Goal: Communication & Community: Answer question/provide support

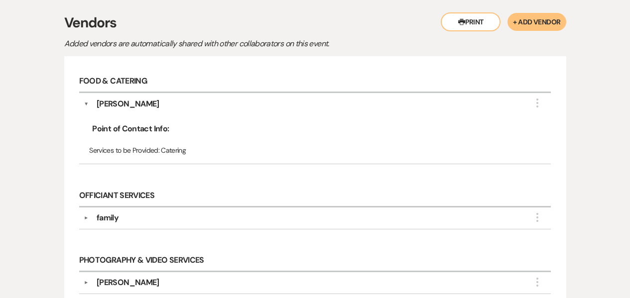
click at [81, 145] on div "Food & Catering ▼ [PERSON_NAME] More Point of Contact Info: Services to be Prov…" at bounding box center [315, 123] width 482 height 114
drag, startPoint x: 151, startPoint y: 169, endPoint x: 65, endPoint y: 171, distance: 86.2
click at [65, 171] on div "Food & Catering ▼ [PERSON_NAME] More Point of Contact Info: Services to be Prov…" at bounding box center [315, 264] width 502 height 416
click at [66, 168] on div "Food & Catering ▼ [PERSON_NAME] More Point of Contact Info: Services to be Prov…" at bounding box center [315, 264] width 502 height 416
drag, startPoint x: 73, startPoint y: 168, endPoint x: 168, endPoint y: 178, distance: 96.2
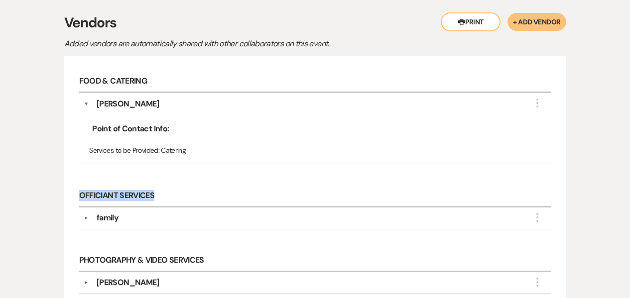
click at [168, 178] on div "Food & Catering ▼ [PERSON_NAME] More Point of Contact Info: Services to be Prov…" at bounding box center [315, 264] width 502 height 416
click at [166, 185] on h6 "Officiant Services" at bounding box center [315, 196] width 472 height 22
drag, startPoint x: 152, startPoint y: 167, endPoint x: 67, endPoint y: 170, distance: 85.3
click at [67, 170] on div "Food & Catering ▼ [PERSON_NAME] More Point of Contact Info: Services to be Prov…" at bounding box center [315, 264] width 502 height 416
click at [53, 163] on div "Printer Print + Add Vendor Vendors Added vendors are automatically shared with …" at bounding box center [315, 247] width 568 height 499
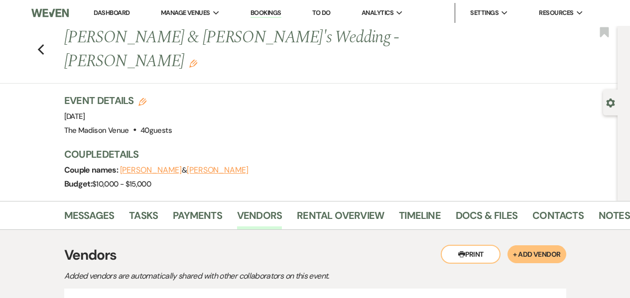
click at [20, 81] on div "Previous [PERSON_NAME] & [PERSON_NAME]'s Wedding - [PERSON_NAME] Edit Bookmark …" at bounding box center [309, 113] width 618 height 175
drag, startPoint x: 118, startPoint y: 22, endPoint x: 112, endPoint y: 13, distance: 11.1
click at [118, 21] on li "Dashboard" at bounding box center [112, 13] width 46 height 20
click at [112, 13] on link "Dashboard" at bounding box center [112, 12] width 36 height 8
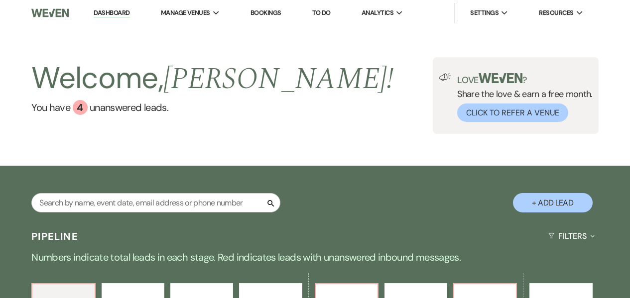
click at [95, 156] on div "Welcome, [PERSON_NAME] ! You have 4 unanswered lead s . Love ? Share the love &…" at bounding box center [315, 96] width 630 height 140
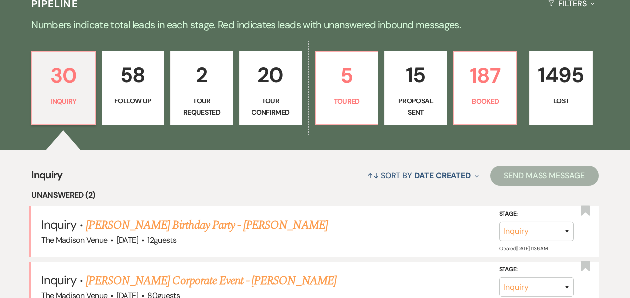
scroll to position [279, 0]
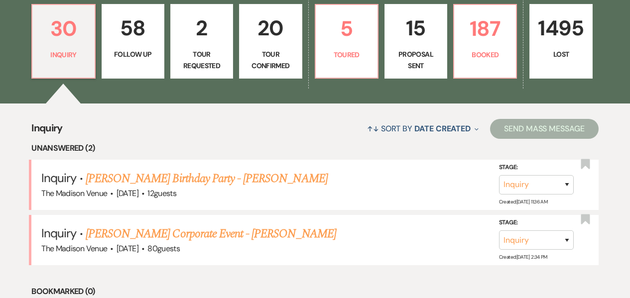
drag, startPoint x: 162, startPoint y: 118, endPoint x: 228, endPoint y: 94, distance: 70.4
click at [164, 118] on div "↑↓ Sort By Date Created Expand Send Mass Message" at bounding box center [331, 129] width 536 height 26
click at [348, 55] on p "Toured" at bounding box center [347, 54] width 50 height 11
select select "5"
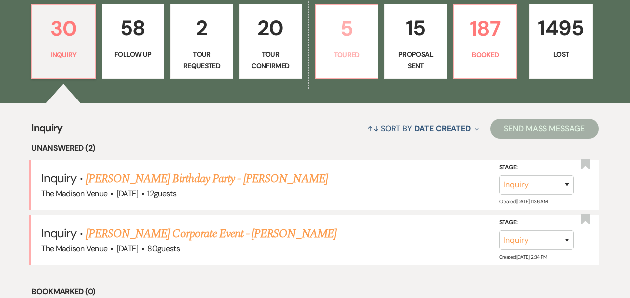
select select "5"
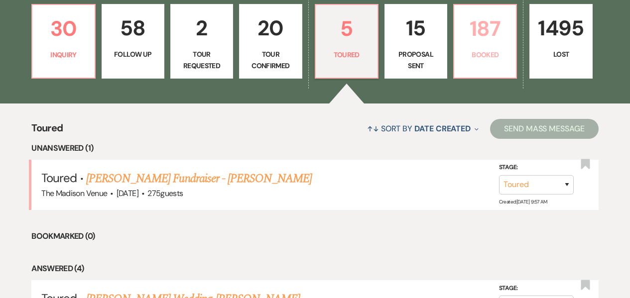
click at [480, 54] on p "Booked" at bounding box center [485, 54] width 50 height 11
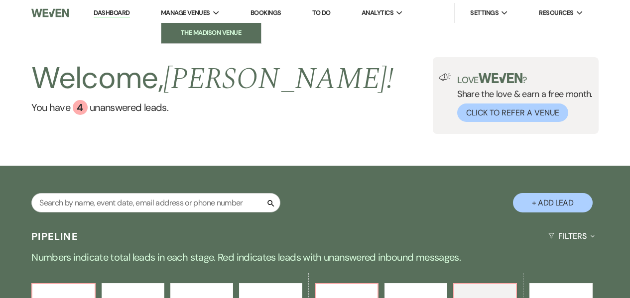
click at [183, 27] on link "The Madison Venue" at bounding box center [211, 33] width 100 height 20
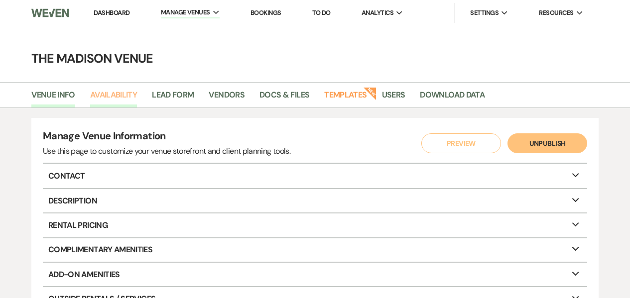
click at [122, 96] on link "Availability" at bounding box center [113, 98] width 47 height 19
select select "3"
select select "2026"
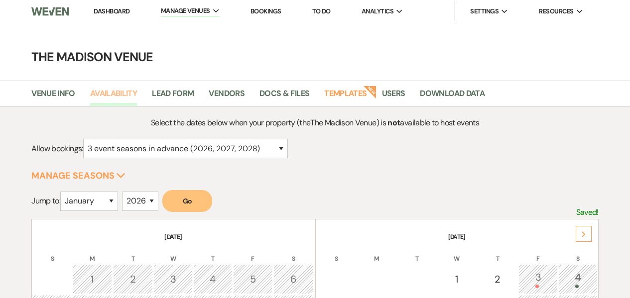
scroll to position [2, 0]
click at [588, 234] on div "Next" at bounding box center [584, 234] width 16 height 16
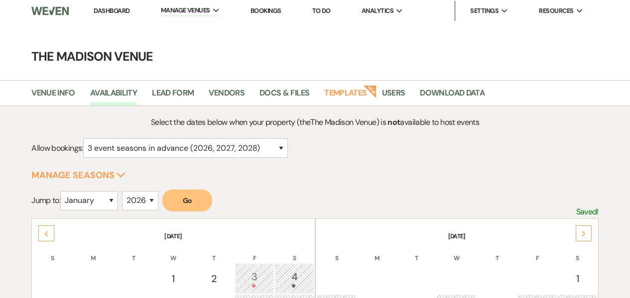
click at [586, 233] on div "Next" at bounding box center [584, 234] width 16 height 16
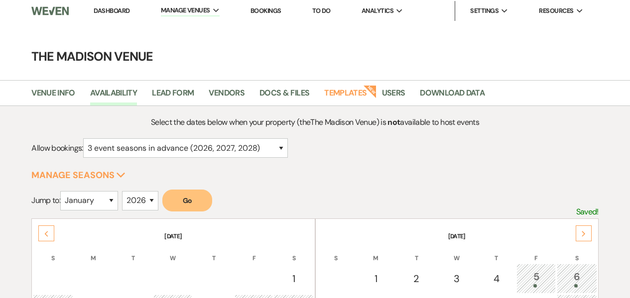
click at [586, 233] on div "Next" at bounding box center [584, 234] width 16 height 16
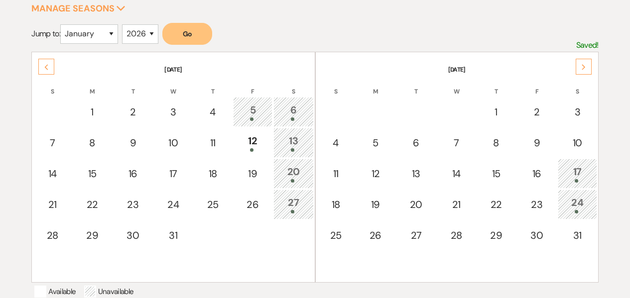
scroll to position [174, 0]
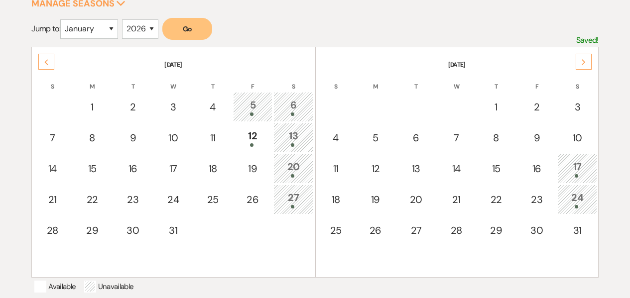
click at [327, 40] on form "Jump to: January February March April May June July August September October No…" at bounding box center [314, 32] width 567 height 29
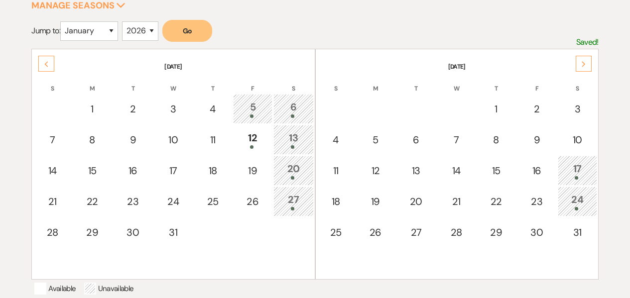
click at [572, 169] on div "17" at bounding box center [577, 170] width 28 height 18
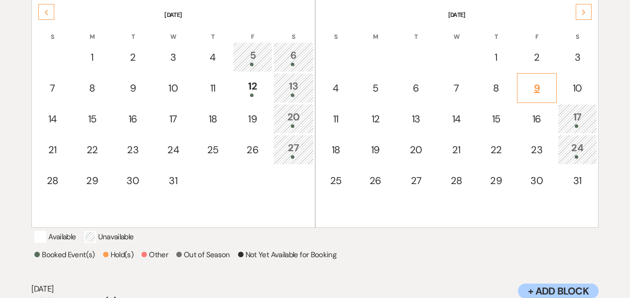
scroll to position [180, 0]
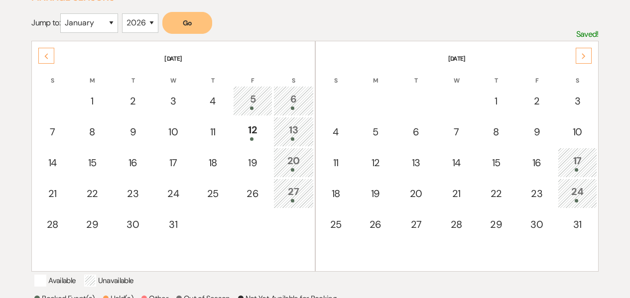
click at [589, 59] on div "Next" at bounding box center [584, 56] width 16 height 16
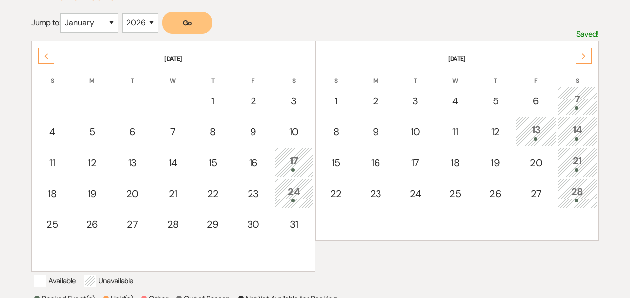
click at [574, 104] on div "7" at bounding box center [577, 101] width 29 height 18
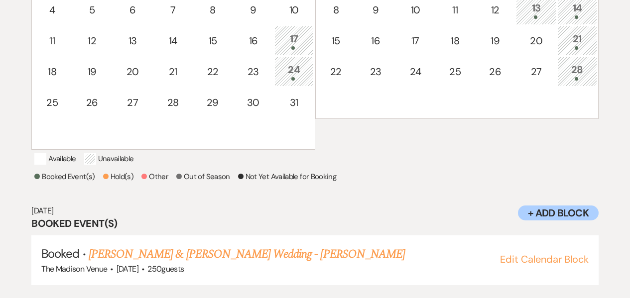
scroll to position [233, 0]
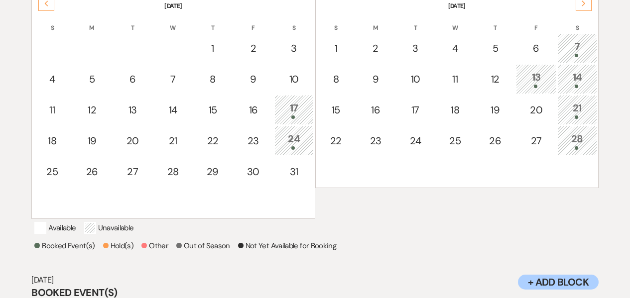
click at [577, 112] on div "21" at bounding box center [577, 110] width 29 height 18
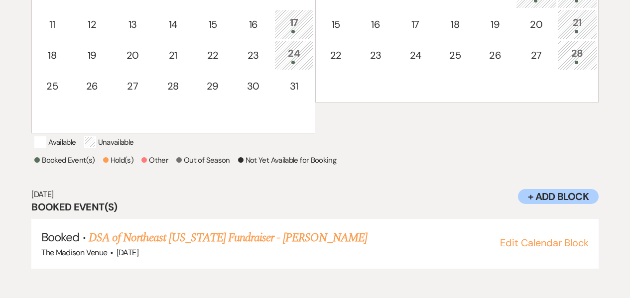
scroll to position [321, 0]
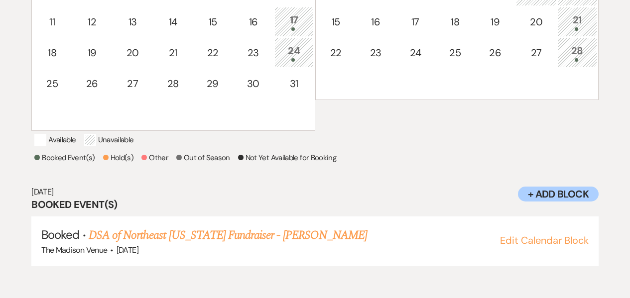
click at [570, 59] on div at bounding box center [577, 59] width 29 height 3
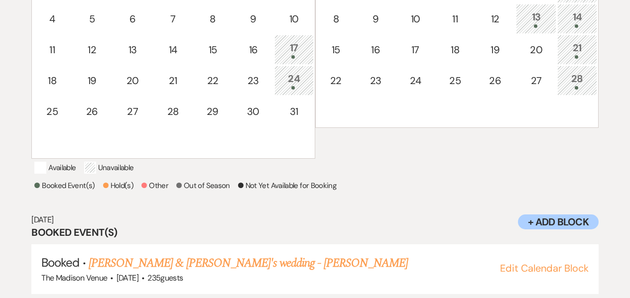
scroll to position [153, 0]
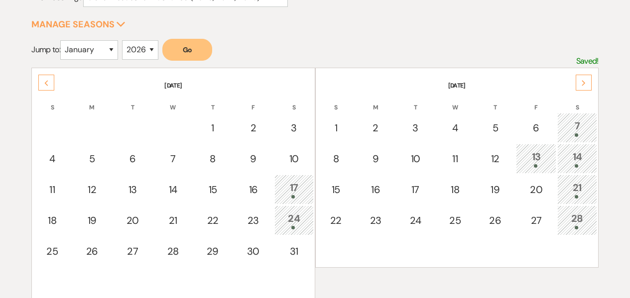
click at [578, 84] on div "Next" at bounding box center [584, 83] width 16 height 16
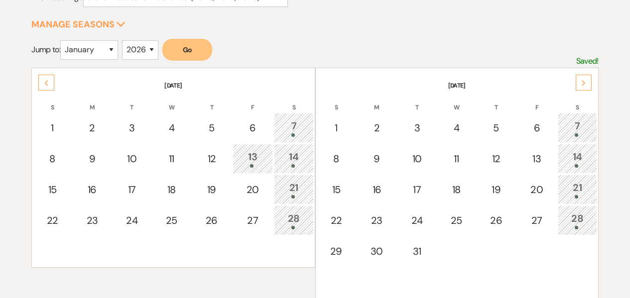
click at [572, 132] on div "7" at bounding box center [577, 128] width 28 height 18
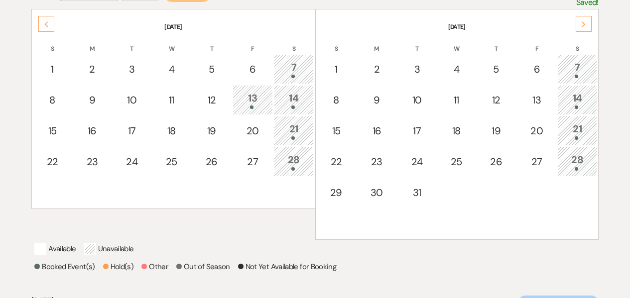
click at [583, 103] on div "14" at bounding box center [577, 100] width 28 height 18
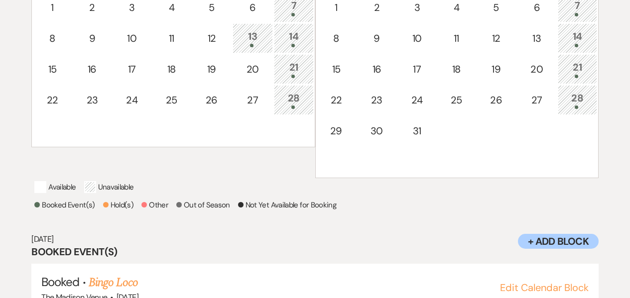
scroll to position [232, 0]
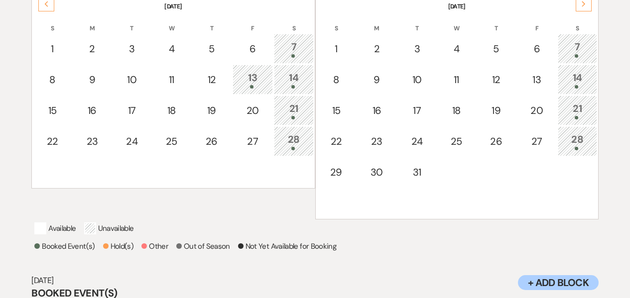
click at [584, 69] on td "14" at bounding box center [577, 80] width 39 height 30
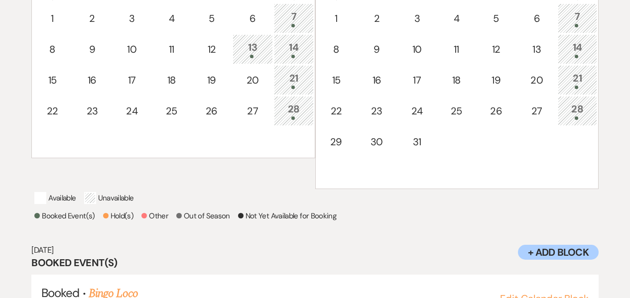
scroll to position [255, 0]
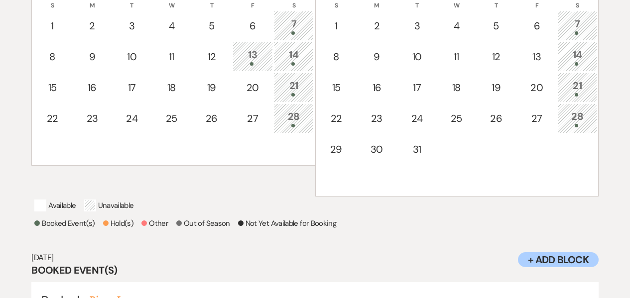
click at [582, 91] on div "21" at bounding box center [577, 87] width 28 height 18
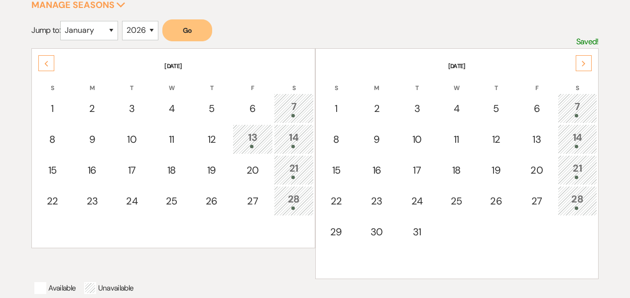
scroll to position [160, 0]
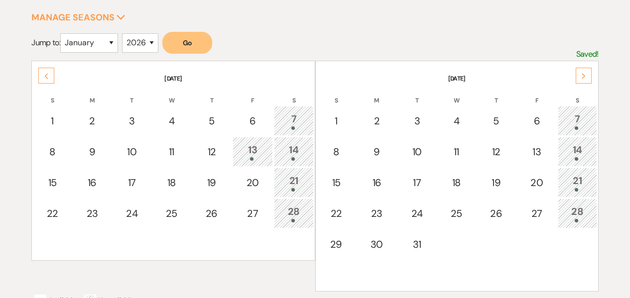
click at [587, 73] on div "Next" at bounding box center [584, 76] width 16 height 16
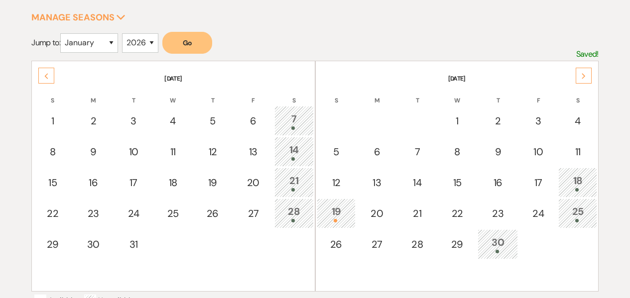
click at [276, 42] on form "Jump to: January February March April May June July August September October No…" at bounding box center [314, 46] width 567 height 29
click at [416, 30] on div "Select the dates below when your property (the The Madison Venue ) is not avail…" at bounding box center [314, 202] width 567 height 489
click at [584, 78] on icon "Next" at bounding box center [583, 76] width 5 height 6
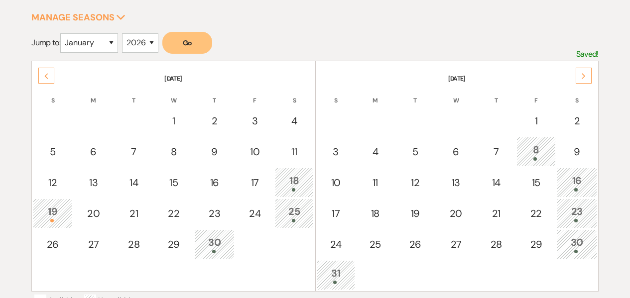
click at [50, 78] on div "Previous" at bounding box center [46, 76] width 16 height 16
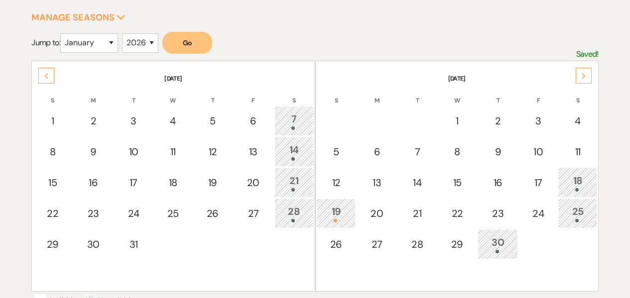
click at [303, 41] on form "Jump to: January February March April May June July August September October No…" at bounding box center [314, 46] width 567 height 29
click at [317, 30] on div "Select the dates below when your property (the The Madison Venue ) is not avail…" at bounding box center [314, 202] width 567 height 489
click at [390, 44] on form "Jump to: January February March April May June July August September October No…" at bounding box center [314, 46] width 567 height 29
click at [44, 74] on icon "Previous" at bounding box center [46, 76] width 5 height 6
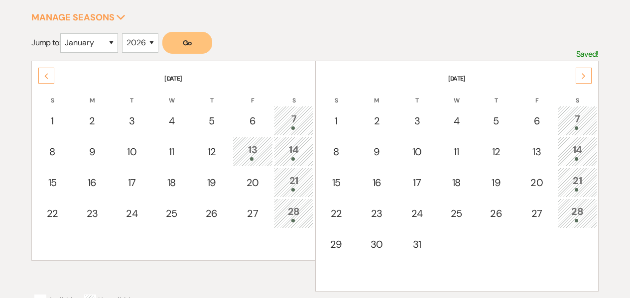
click at [44, 74] on icon "Previous" at bounding box center [46, 76] width 5 height 6
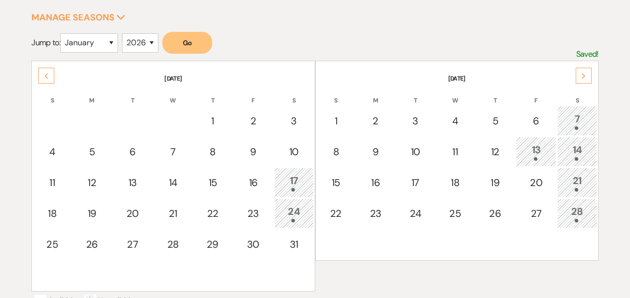
click at [282, 174] on div "17" at bounding box center [294, 182] width 28 height 18
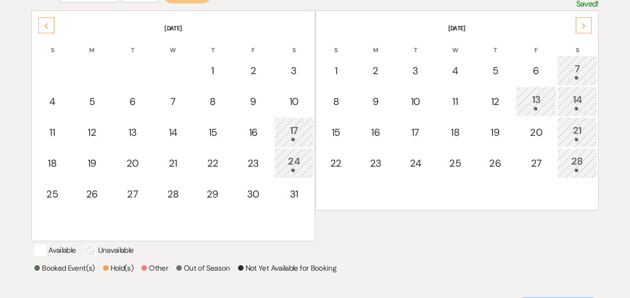
scroll to position [0, 0]
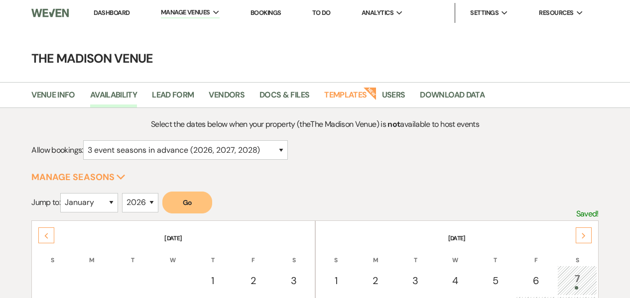
click at [114, 9] on link "Dashboard" at bounding box center [112, 12] width 36 height 8
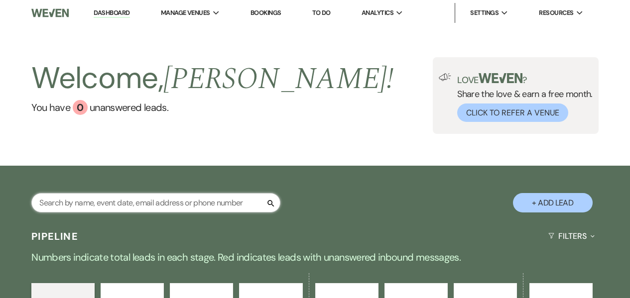
click at [115, 201] on input "text" at bounding box center [155, 202] width 249 height 19
click at [115, 207] on input "text" at bounding box center [155, 202] width 249 height 19
type input "[PERSON_NAME]"
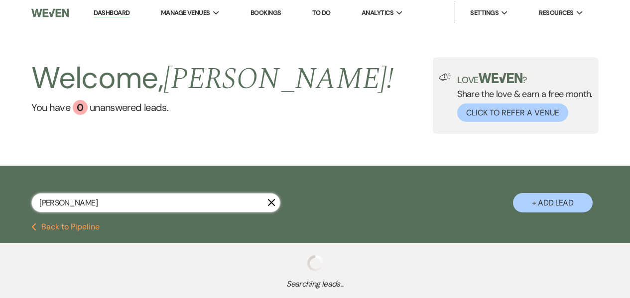
select select "5"
select select "9"
select select "8"
select select "5"
select select "8"
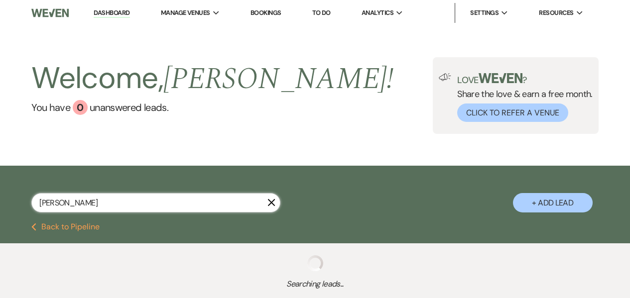
select select "5"
select select "8"
select select "5"
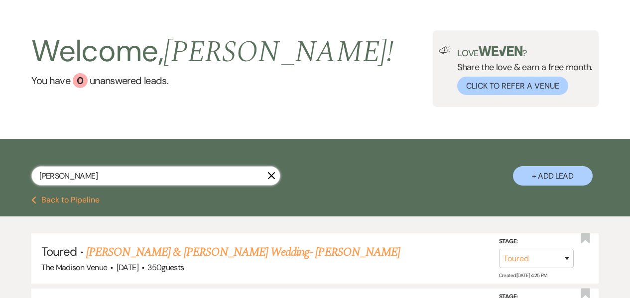
scroll to position [80, 0]
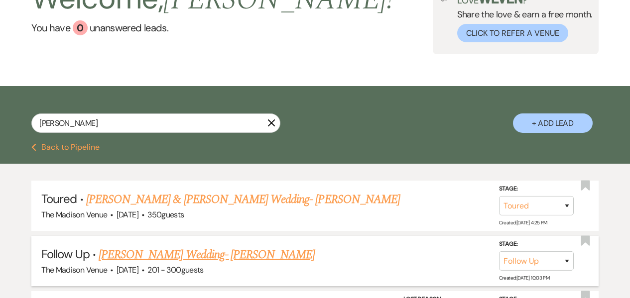
click at [186, 262] on link "[PERSON_NAME] Wedding- [PERSON_NAME]" at bounding box center [207, 255] width 216 height 18
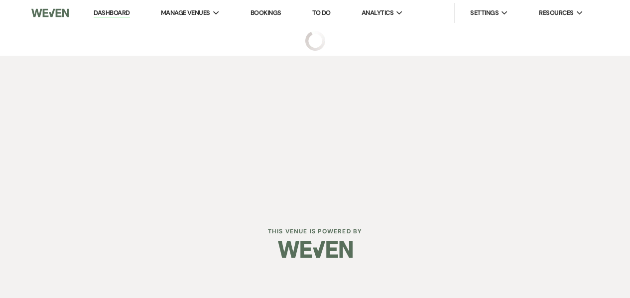
select select "9"
select select "2"
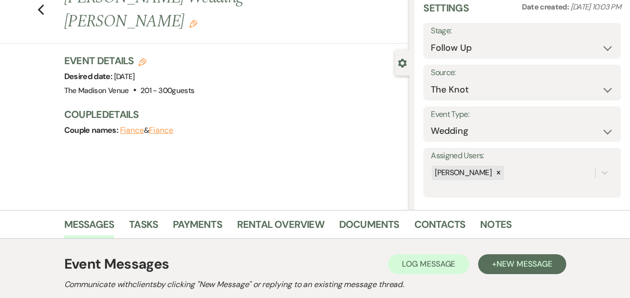
scroll to position [176, 0]
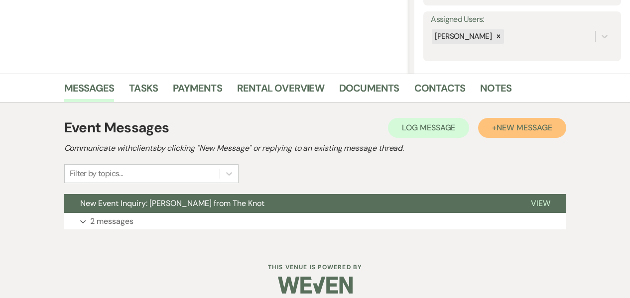
click at [494, 130] on button "+ New Message" at bounding box center [522, 128] width 88 height 20
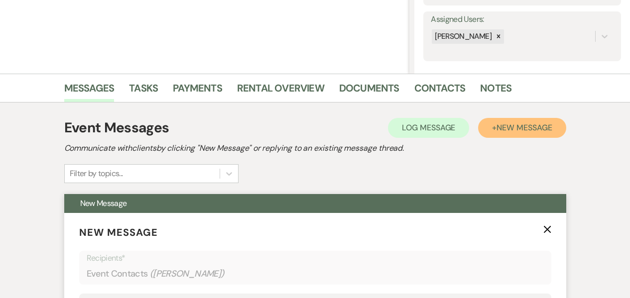
scroll to position [366, 0]
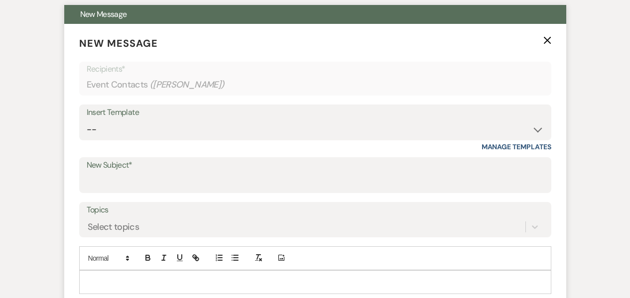
click at [135, 140] on div "Insert Template -- Weven Planning Portal Introduction (Booked Events) Corporate…" at bounding box center [315, 128] width 472 height 47
click at [143, 170] on label "New Subject*" at bounding box center [315, 165] width 457 height 14
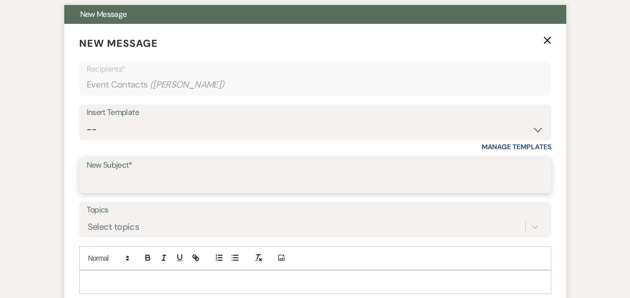
click at [143, 173] on input "New Subject*" at bounding box center [315, 182] width 457 height 19
click at [133, 176] on input "New Subject*" at bounding box center [315, 182] width 457 height 19
type input "t"
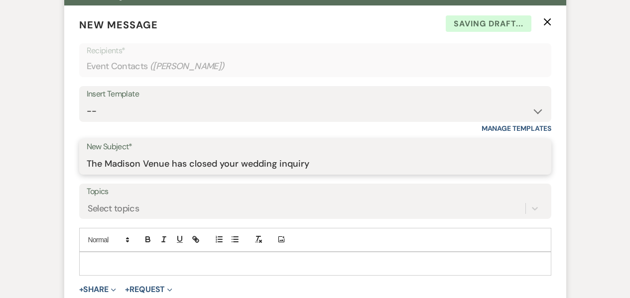
scroll to position [385, 0]
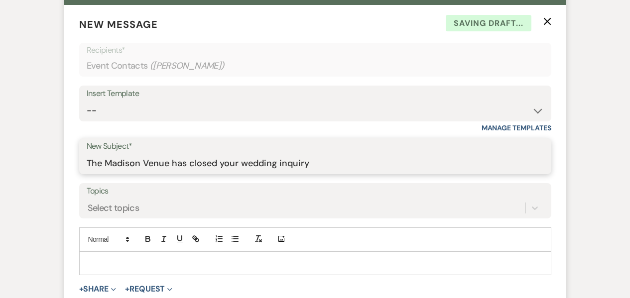
type input "The Madison Venue has closed your wedding inquiry"
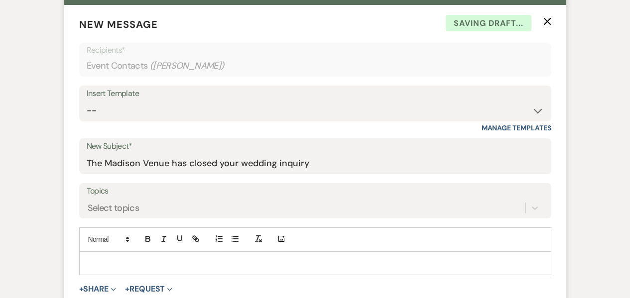
click at [105, 259] on p at bounding box center [315, 263] width 456 height 11
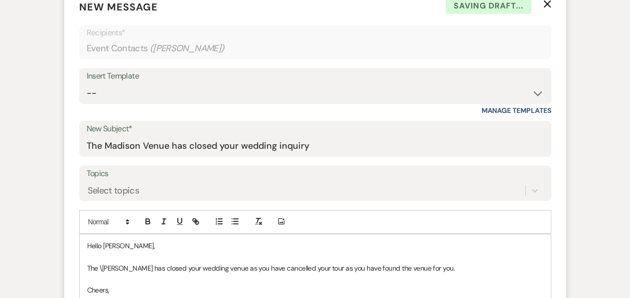
scroll to position [410, 0]
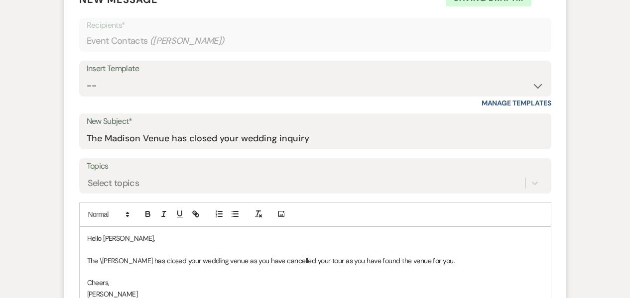
click at [106, 259] on p "The \[PERSON_NAME] has closed your wedding venue as you have cancelled your tou…" at bounding box center [315, 261] width 456 height 11
click at [219, 264] on p "The Madison has closed your wedding venue as you have cancelled your tour as yo…" at bounding box center [315, 261] width 456 height 11
click at [0, 0] on span "venue" at bounding box center [0, 0] width 0 height 0
click at [313, 260] on p "The Madison has closed your wedding venue, as you have cancelled your tour as y…" at bounding box center [315, 261] width 456 height 11
click at [431, 262] on p "The Madison has closed your wedding venue, as you have cancelled your tour, as …" at bounding box center [315, 261] width 456 height 11
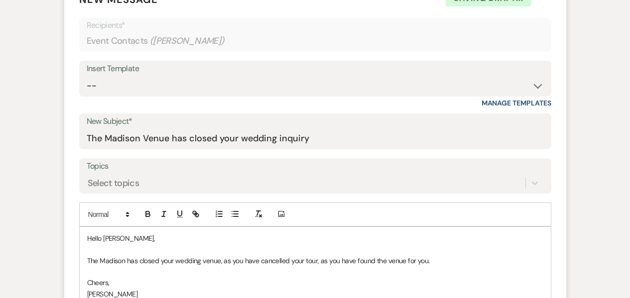
click at [447, 259] on p "The Madison has closed your wedding venue, as you have cancelled your tour, as …" at bounding box center [315, 261] width 456 height 11
click at [436, 260] on p "The Madison has closed your wedding venue, as you have cancelled your tour, as …" at bounding box center [315, 261] width 456 height 11
click at [447, 271] on p at bounding box center [315, 272] width 456 height 11
click at [438, 262] on p "The Madison has closed your wedding venue, as you have cancelled your tour, as …" at bounding box center [315, 261] width 456 height 11
click at [322, 262] on p "The Madison has closed your wedding venue, as you have cancelled your tour, as …" at bounding box center [315, 261] width 456 height 11
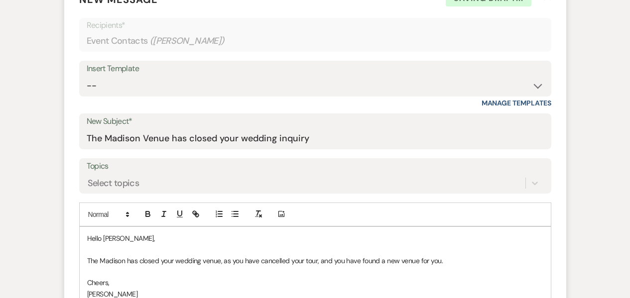
drag, startPoint x: 444, startPoint y: 260, endPoint x: 379, endPoint y: 260, distance: 65.8
click at [379, 260] on p "The Madison has closed your wedding venue, as you have cancelled your tour, and…" at bounding box center [315, 261] width 456 height 11
drag, startPoint x: 418, startPoint y: 256, endPoint x: 317, endPoint y: 258, distance: 101.2
click at [317, 258] on p "The Madison has closed your wedding venue, as you have cancelled your tour, and…" at bounding box center [315, 261] width 456 height 11
click at [109, 237] on p "Hello [PERSON_NAME]," at bounding box center [315, 238] width 456 height 11
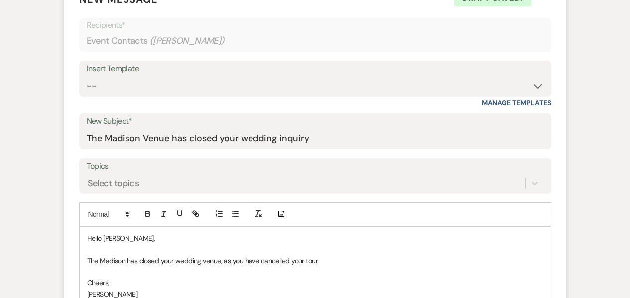
click at [361, 256] on p "The Madison has closed your wedding venue, as you have cancelled your tour" at bounding box center [315, 261] width 456 height 11
click at [504, 267] on p at bounding box center [315, 272] width 456 height 11
click at [478, 259] on p "The Madison has closed your wedding venue, as you have cancelled your tour with…" at bounding box center [315, 261] width 456 height 11
click at [525, 260] on p "The Madison has closed your wedding venue, as you have cancelled your tour with…" at bounding box center [315, 261] width 456 height 11
click at [529, 259] on p "The Madison has closed your wedding venue, as you have cancelled your tour with…" at bounding box center [315, 261] width 456 height 11
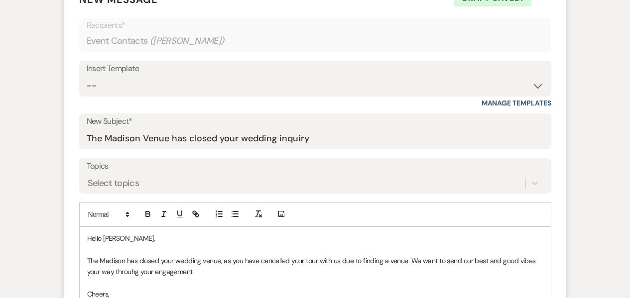
click at [167, 276] on p "The Madison has closed your wedding venue, as you have cancelled your tour with…" at bounding box center [315, 267] width 456 height 22
click at [0, 0] on span "Add Punctuation" at bounding box center [0, 0] width 0 height 0
click at [129, 274] on p "The Madison has closed your wedding venue, as you have cancelled your tour with…" at bounding box center [315, 267] width 456 height 22
click at [0, 0] on span "through" at bounding box center [0, 0] width 0 height 0
click at [224, 266] on p "The Madison has closed your wedding venue, as you have cancelled your tour with…" at bounding box center [315, 267] width 456 height 22
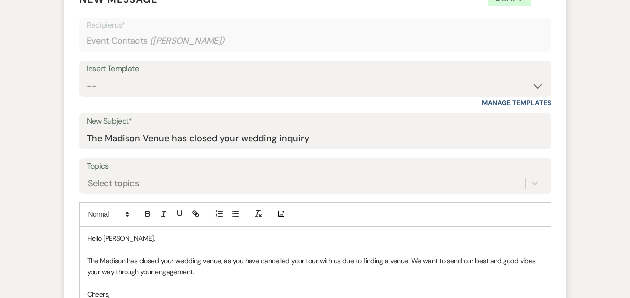
click at [203, 271] on p "The Madison has closed your wedding venue, as you have cancelled your tour with…" at bounding box center [315, 267] width 456 height 22
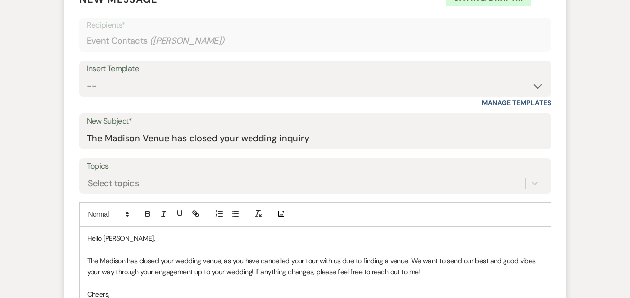
click at [105, 253] on p at bounding box center [315, 249] width 456 height 11
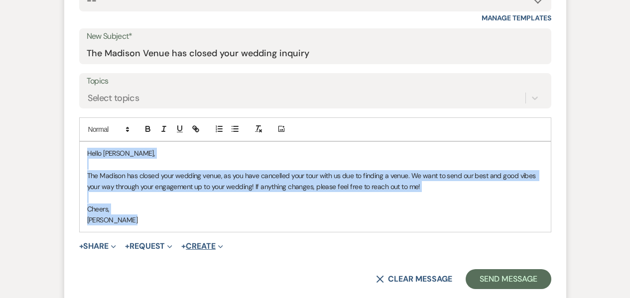
drag, startPoint x: 86, startPoint y: 152, endPoint x: 188, endPoint y: 242, distance: 135.9
click at [188, 242] on form "New Message X Draft saved! Recipients* Event Contacts ( [PERSON_NAME] ) Insert …" at bounding box center [315, 98] width 502 height 407
copy div "Hello [PERSON_NAME], [GEOGRAPHIC_DATA][PERSON_NAME] has closed your wedding ven…"
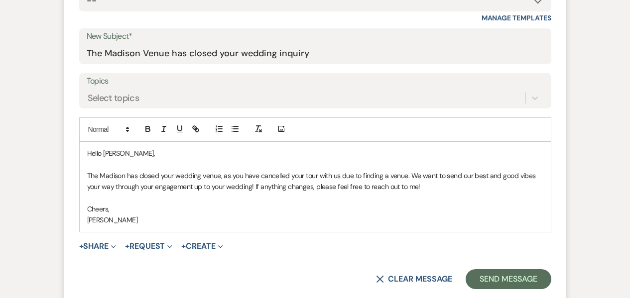
click at [510, 260] on form "New Message X Draft Recipients* Event Contacts ( [PERSON_NAME] ) Insert Templat…" at bounding box center [315, 98] width 502 height 407
click at [528, 275] on button "Send Message" at bounding box center [508, 280] width 85 height 20
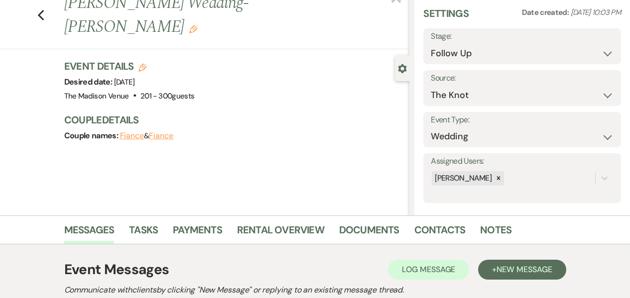
scroll to position [0, 0]
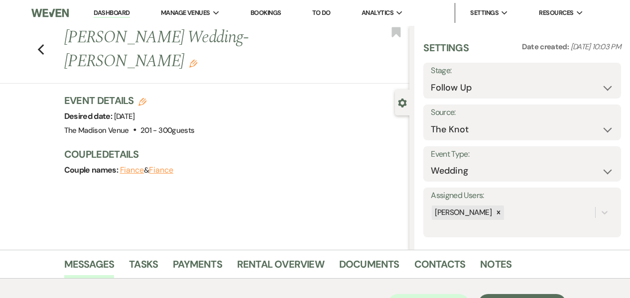
click at [467, 70] on label "Stage:" at bounding box center [522, 71] width 183 height 14
click at [465, 88] on select "Inquiry Follow Up Tour Requested Tour Confirmed Toured Proposal Sent Booked Lost" at bounding box center [522, 87] width 183 height 19
select select "8"
click at [431, 78] on select "Inquiry Follow Up Tour Requested Tour Confirmed Toured Proposal Sent Booked Lost" at bounding box center [522, 87] width 183 height 19
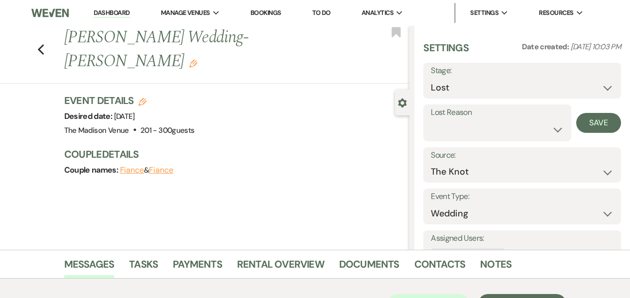
click at [467, 108] on label "Lost Reason" at bounding box center [497, 113] width 133 height 14
click at [470, 128] on select "Booked Elsewhere Budget Date Unavailable No Response Not a Good Match Capacity …" at bounding box center [497, 129] width 133 height 19
click at [466, 131] on select "Booked Elsewhere Budget Date Unavailable No Response Not a Good Match Capacity …" at bounding box center [497, 129] width 133 height 19
select select "6"
click at [431, 120] on select "Booked Elsewhere Budget Date Unavailable No Response Not a Good Match Capacity …" at bounding box center [497, 129] width 133 height 19
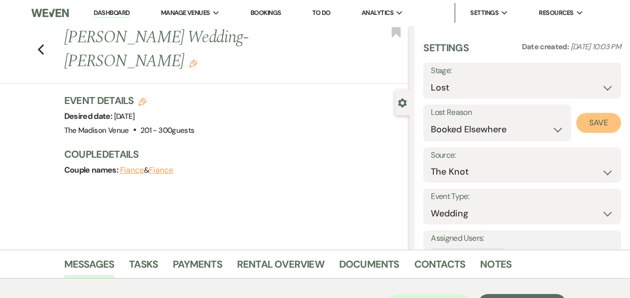
click at [597, 127] on button "Save" at bounding box center [598, 123] width 45 height 20
